Goal: Check status: Check status

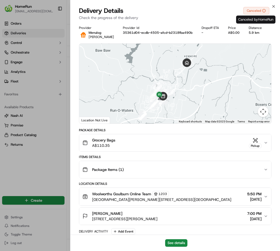
scroll to position [145, 0]
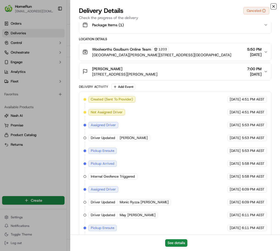
click at [272, 7] on icon "button" at bounding box center [274, 6] width 4 height 4
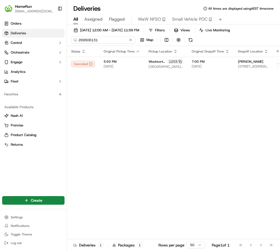
drag, startPoint x: 106, startPoint y: 38, endPoint x: -13, endPoint y: 41, distance: 118.1
click at [0, 41] on html "HomeRun [EMAIL_ADDRESS][DOMAIN_NAME] Toggle Sidebar Orders Deliveries Control O…" at bounding box center [140, 125] width 280 height 251
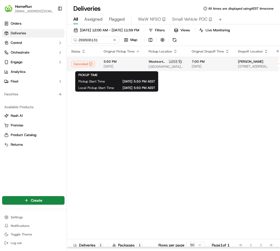
click at [131, 68] on span "[DATE]" at bounding box center [122, 66] width 36 height 4
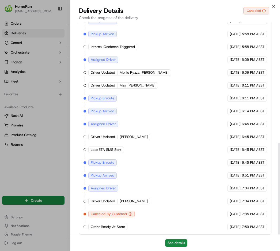
scroll to position [277, 0]
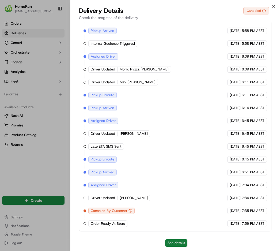
click at [177, 244] on button "See details" at bounding box center [176, 242] width 22 height 7
